Goal: Find specific page/section: Find specific page/section

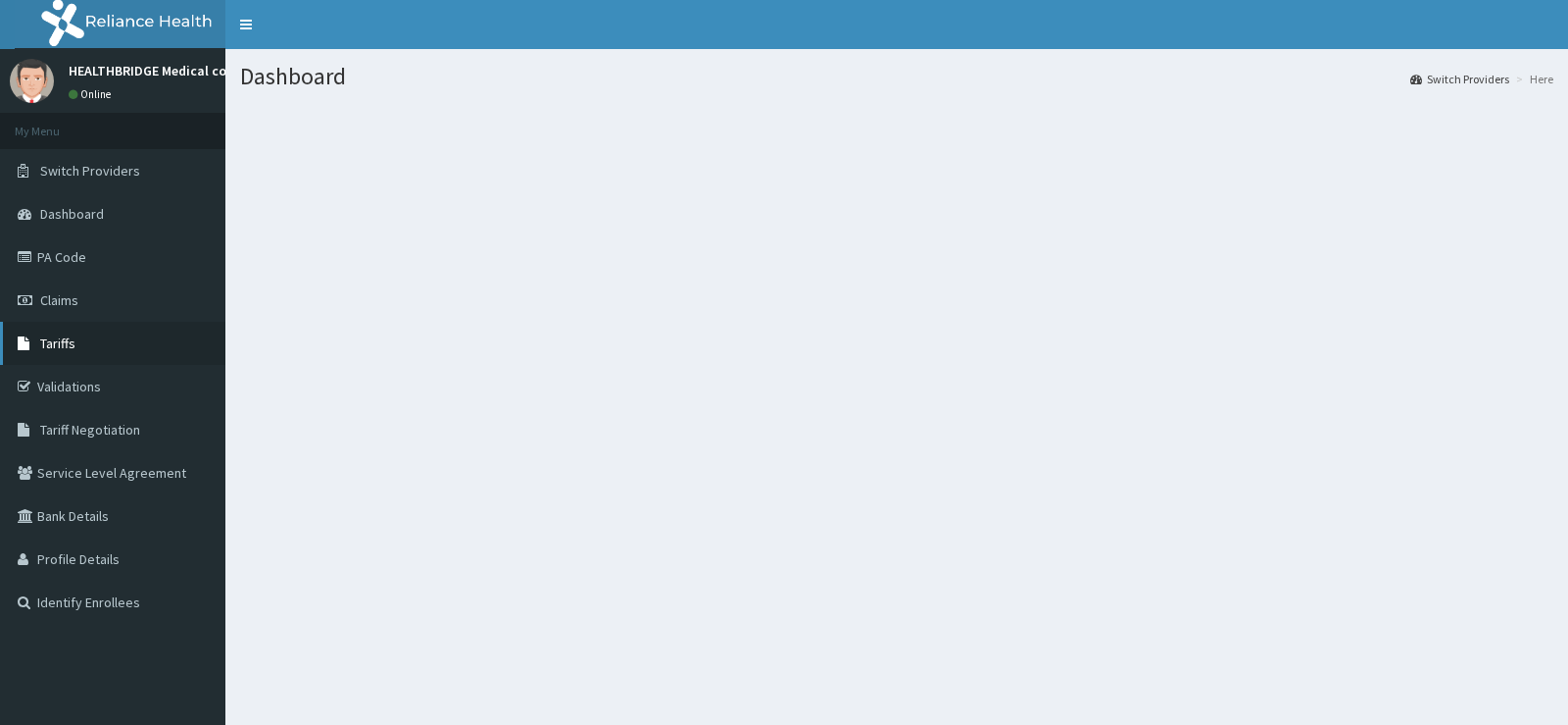
click at [87, 353] on link "Tariffs" at bounding box center [112, 342] width 226 height 43
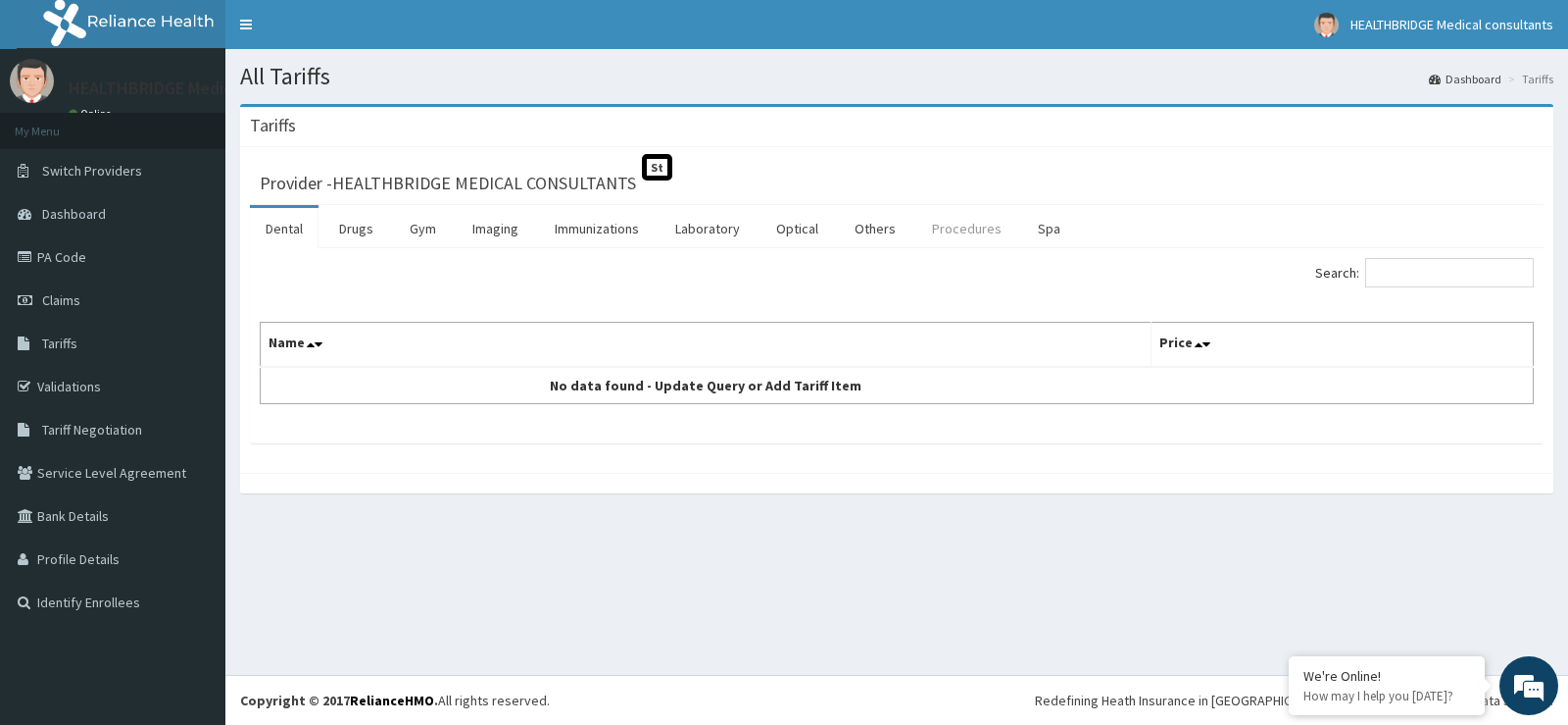
click at [974, 229] on link "Procedures" at bounding box center [967, 228] width 101 height 41
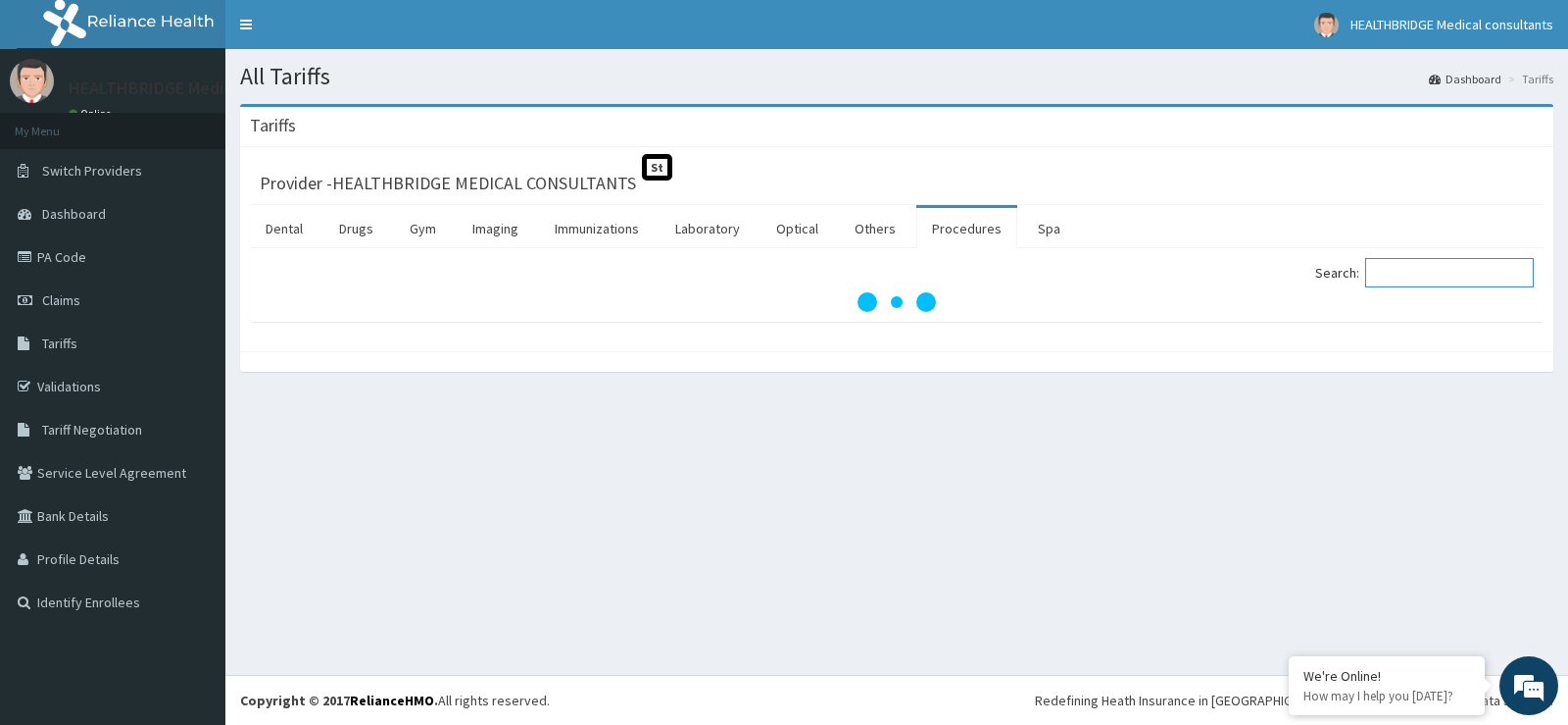
click at [1398, 269] on input "Search:" at bounding box center [1450, 272] width 169 height 30
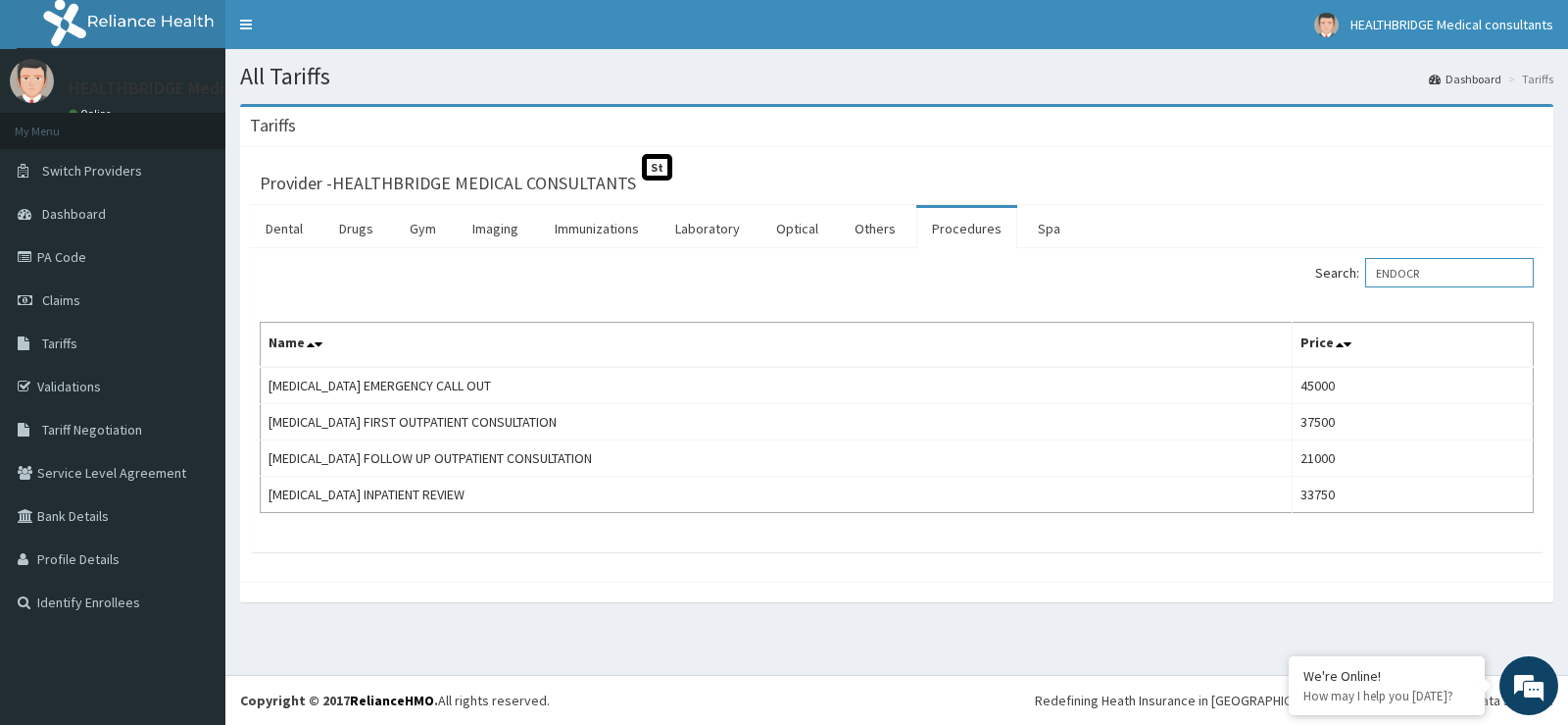
type input "ENDOCR"
